Goal: Find specific page/section: Find specific page/section

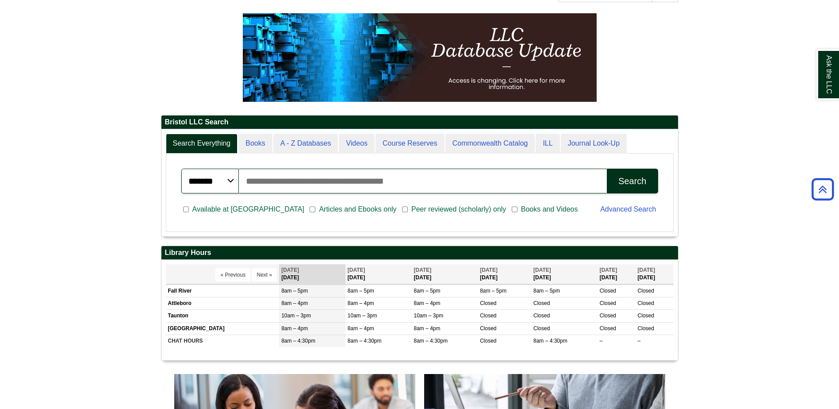
scroll to position [88, 0]
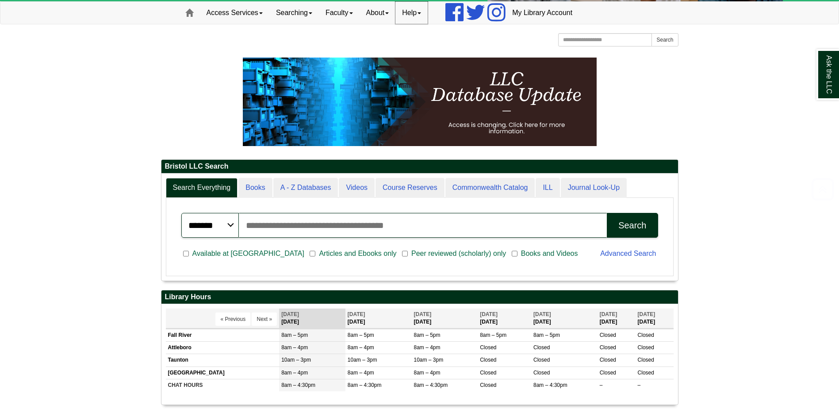
click at [416, 13] on link "Help" at bounding box center [412, 13] width 32 height 22
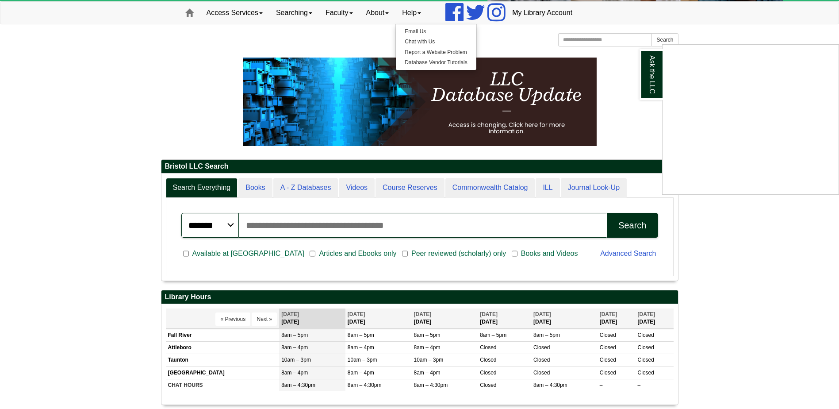
click at [386, 15] on div "Ask the LLC" at bounding box center [419, 204] width 839 height 409
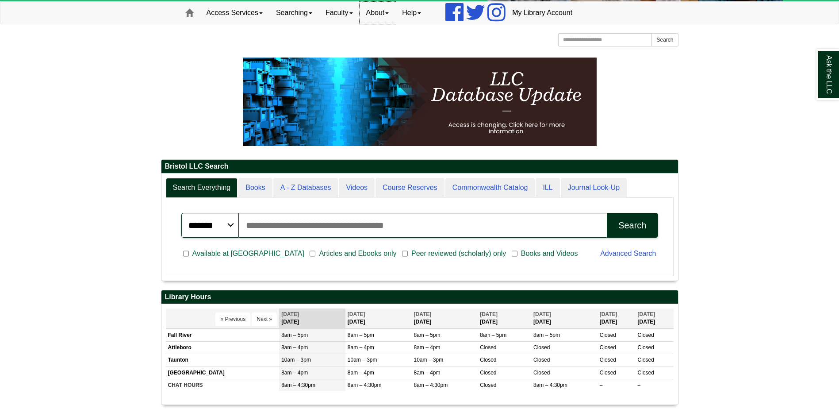
click at [384, 13] on link "About" at bounding box center [378, 13] width 36 height 22
click at [397, 42] on link "Hours & Locations" at bounding box center [395, 42] width 71 height 10
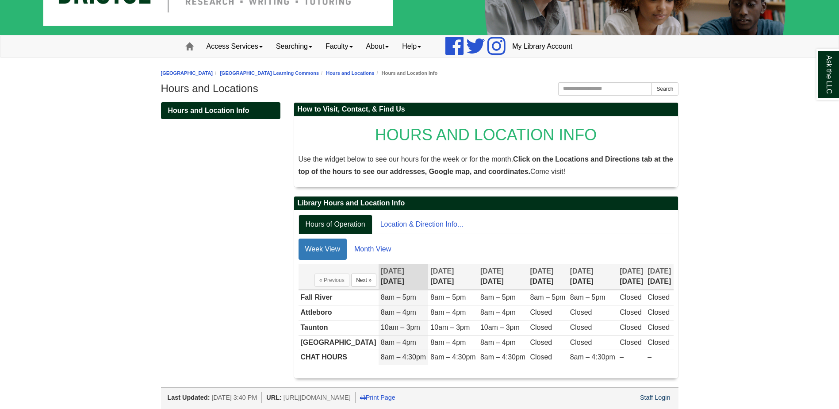
scroll to position [56, 0]
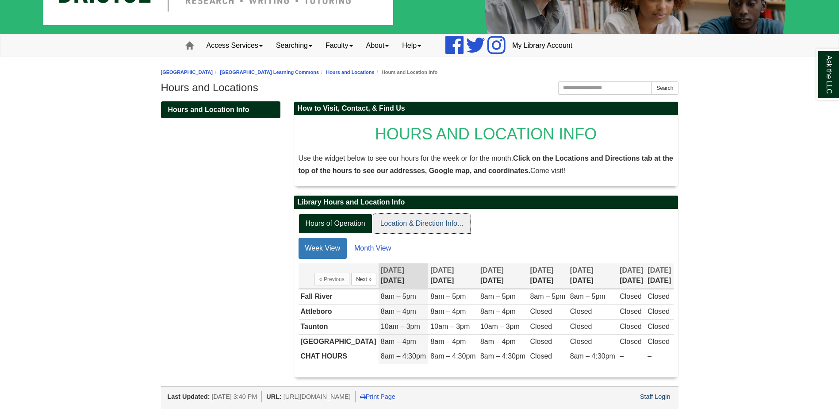
click at [429, 224] on link "Location & Direction Info..." at bounding box center [421, 224] width 97 height 20
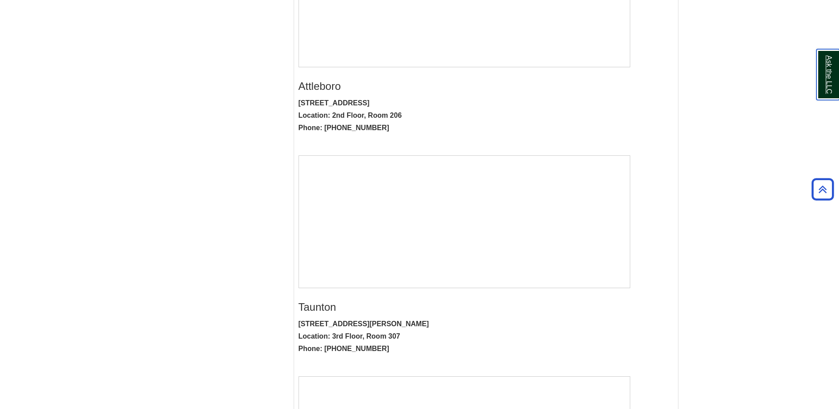
scroll to position [454, 0]
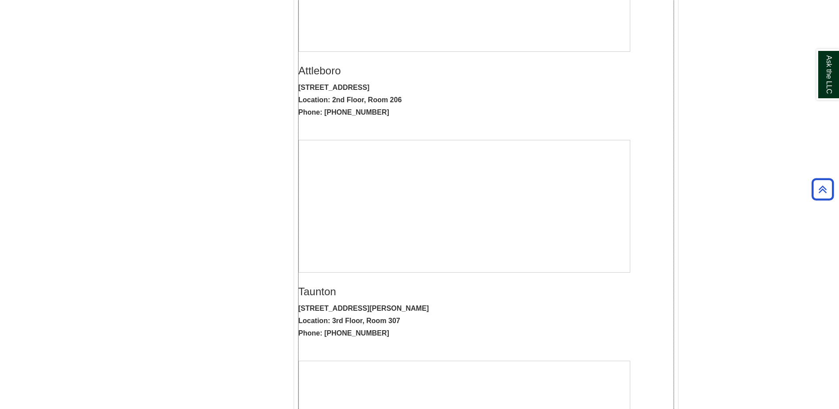
click at [364, 332] on strong "2 Hamilton Street, Taunton, MA 02780 Location: 3rd Floor, Room 307 Phone: 774-3…" at bounding box center [364, 320] width 131 height 32
